Goal: Check status

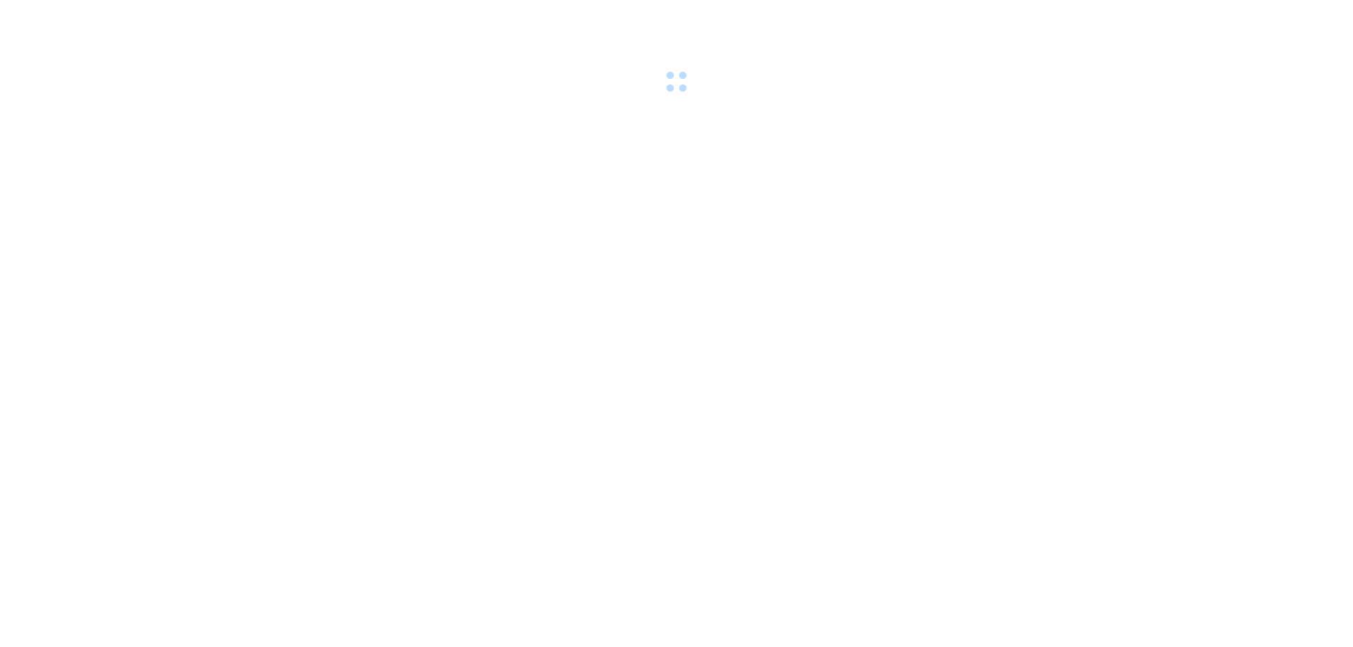
click at [144, 16] on div at bounding box center [676, 48] width 1353 height 97
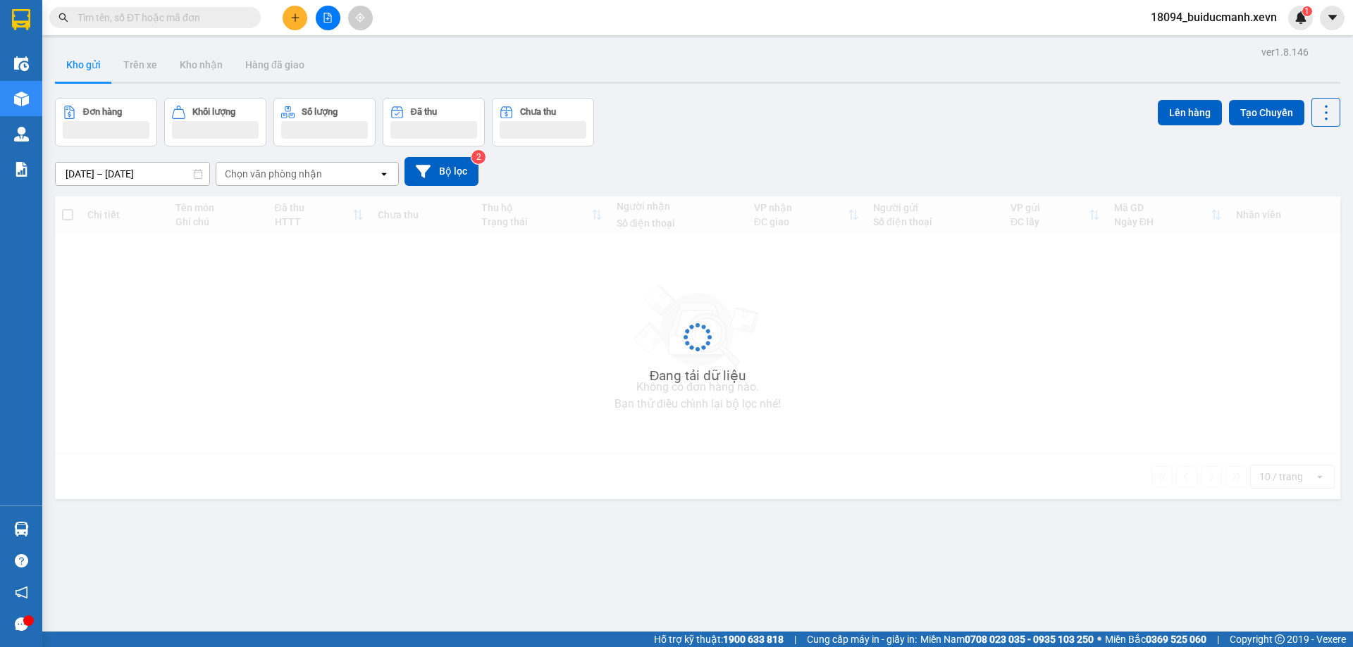
click at [144, 16] on input "text" at bounding box center [160, 17] width 166 height 15
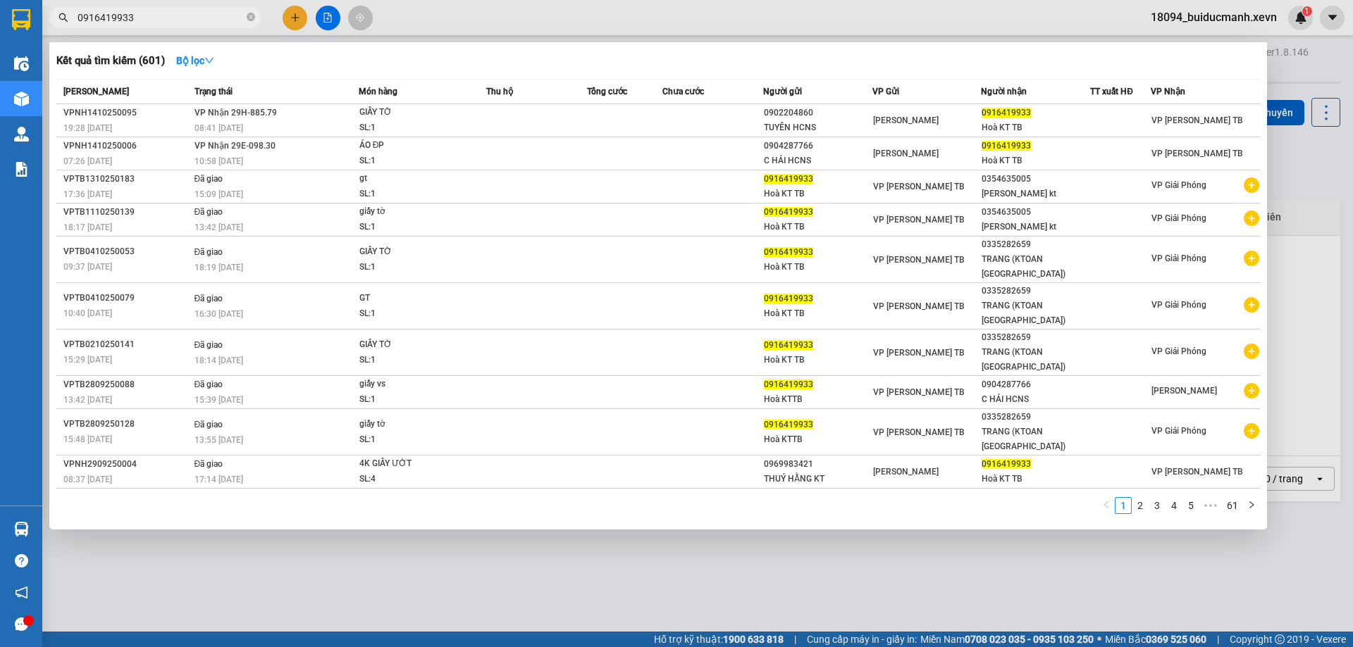
type input "0916419933"
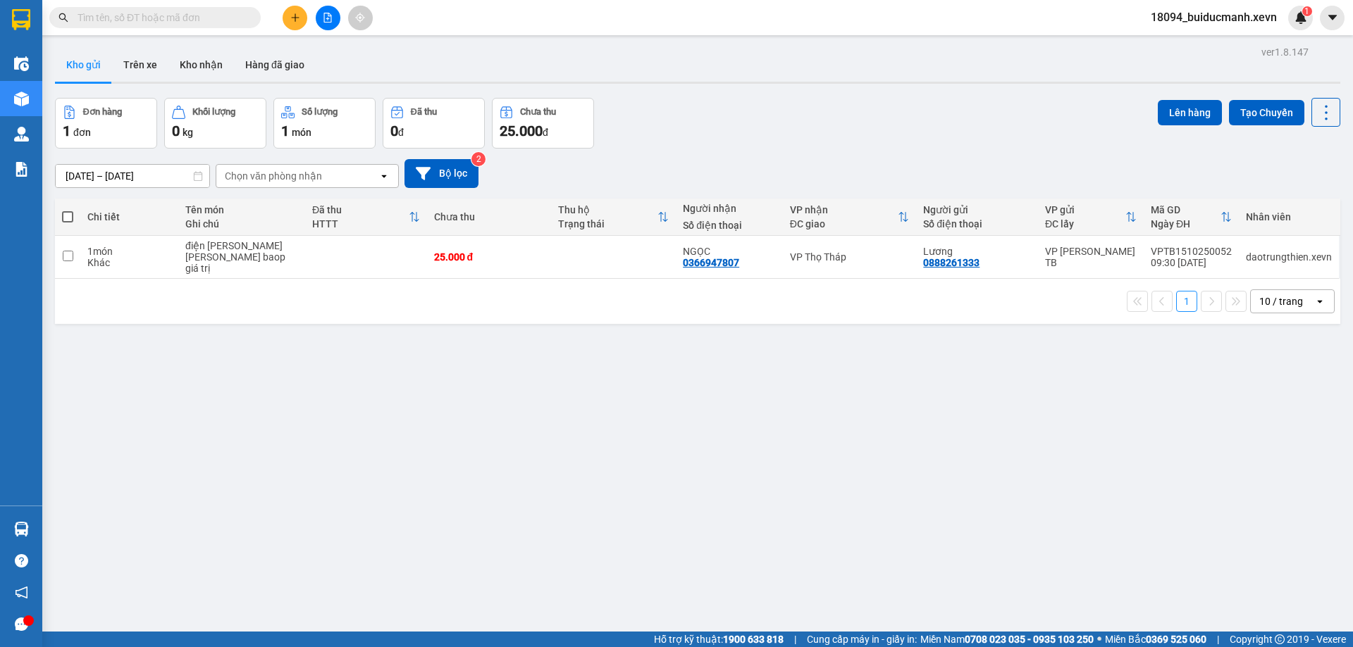
click at [161, 18] on input "text" at bounding box center [160, 17] width 166 height 15
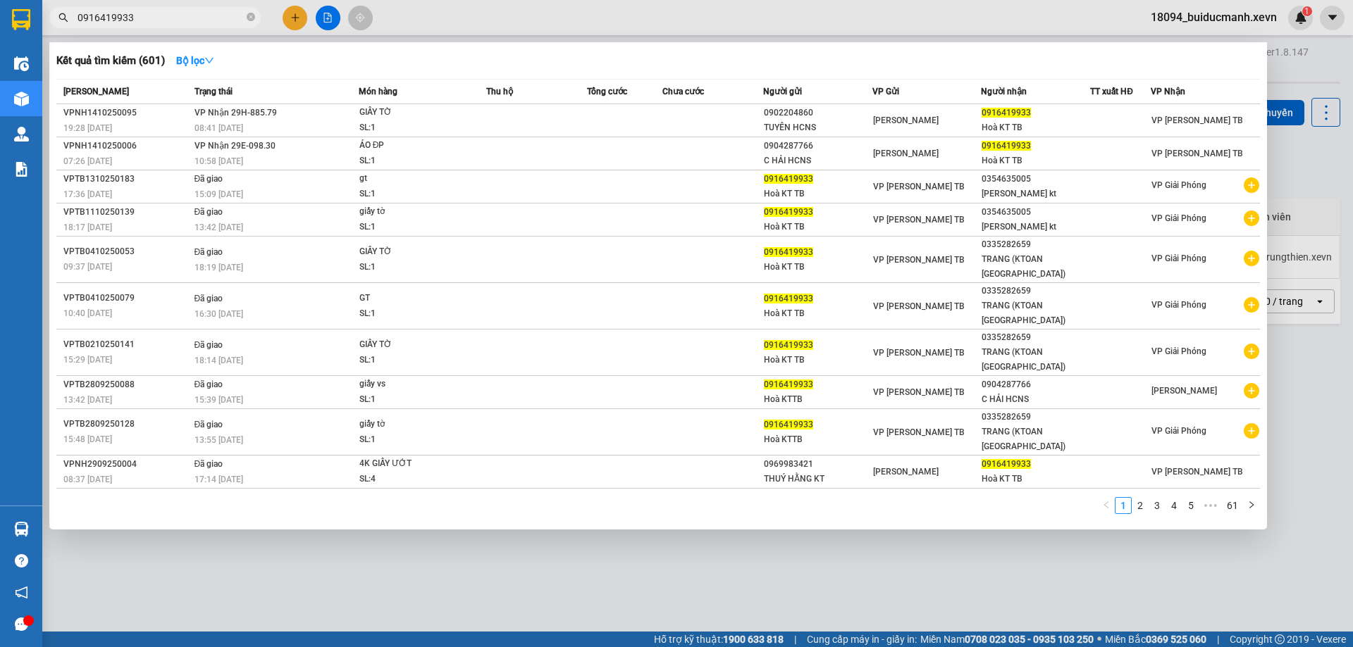
type input "0916419933"
